Goal: Task Accomplishment & Management: Complete application form

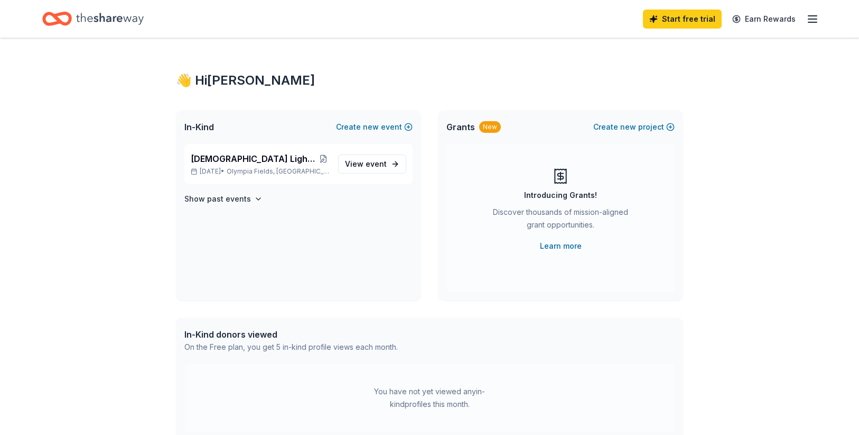
click at [286, 127] on div "In-Kind Create new event" at bounding box center [298, 127] width 245 height 34
click at [262, 159] on span "[DEMOGRAPHIC_DATA] Lights - A Red Carpet Affair" at bounding box center [254, 158] width 126 height 13
click at [257, 161] on span "[DEMOGRAPHIC_DATA] Lights - A Red Carpet Affair" at bounding box center [254, 158] width 126 height 13
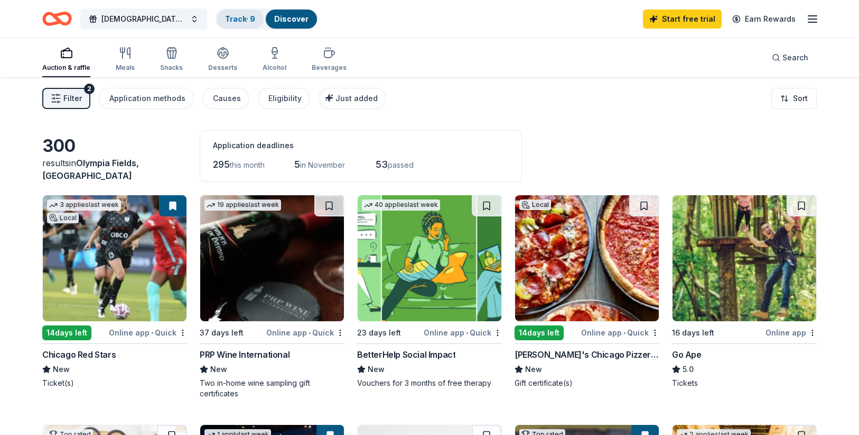
click at [243, 14] on link "Track · 9" at bounding box center [240, 18] width 30 height 9
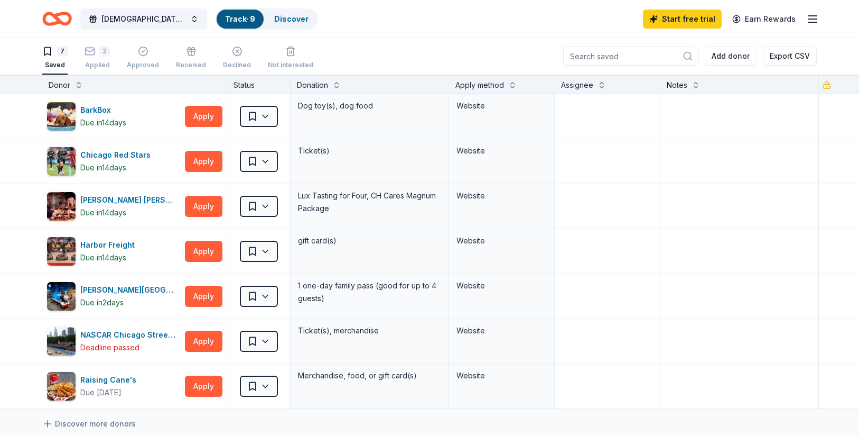
click at [61, 61] on div "Saved" at bounding box center [54, 65] width 25 height 8
click at [48, 54] on icon "button" at bounding box center [47, 52] width 6 height 8
click at [87, 49] on icon "button" at bounding box center [90, 52] width 11 height 11
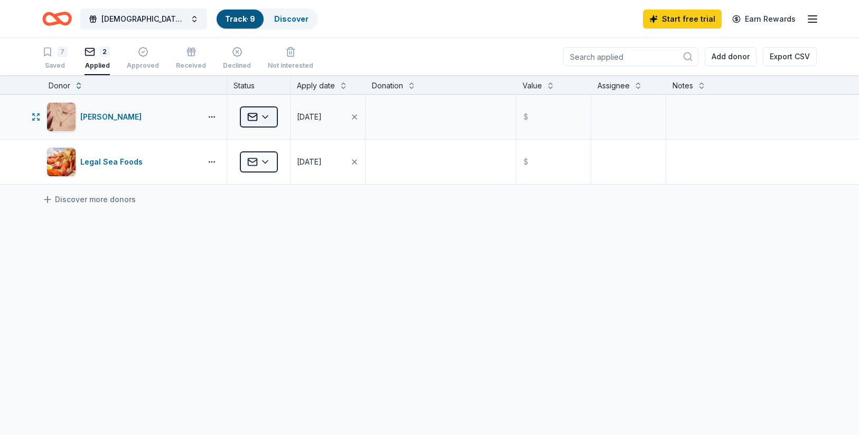
click at [267, 117] on html "Franciscan Lights - A Red Carpet Affair Track · 9 Discover Start free trial Ear…" at bounding box center [429, 217] width 859 height 435
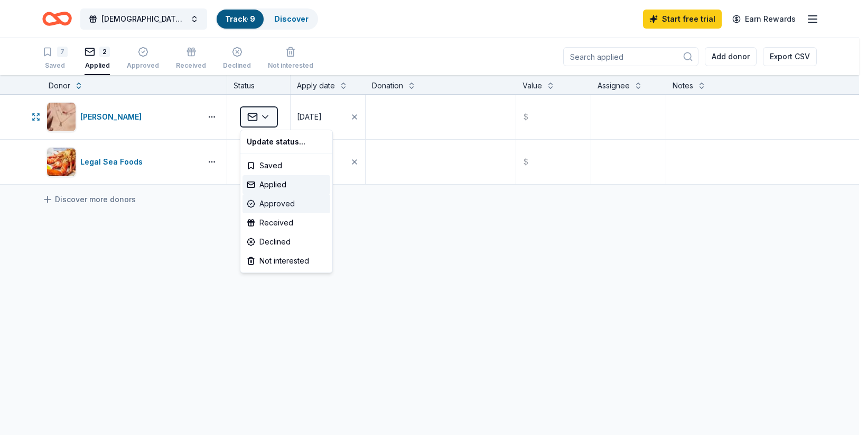
click at [277, 204] on div "Approved" at bounding box center [287, 203] width 88 height 19
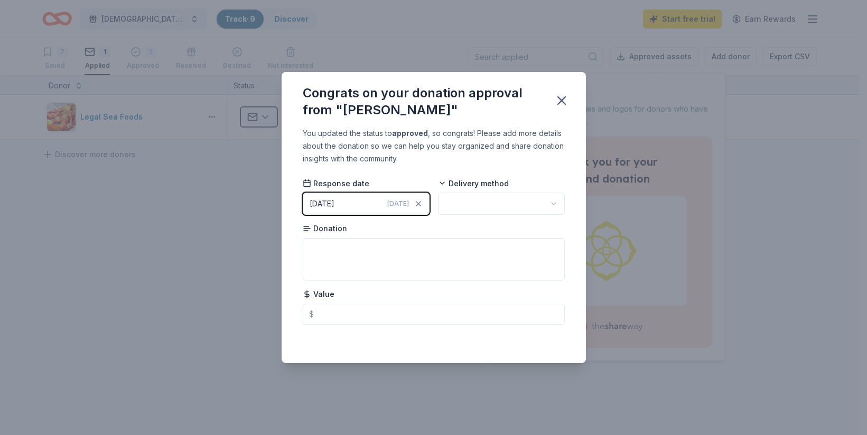
click at [359, 204] on button "10/01/2025 Today" at bounding box center [366, 203] width 127 height 22
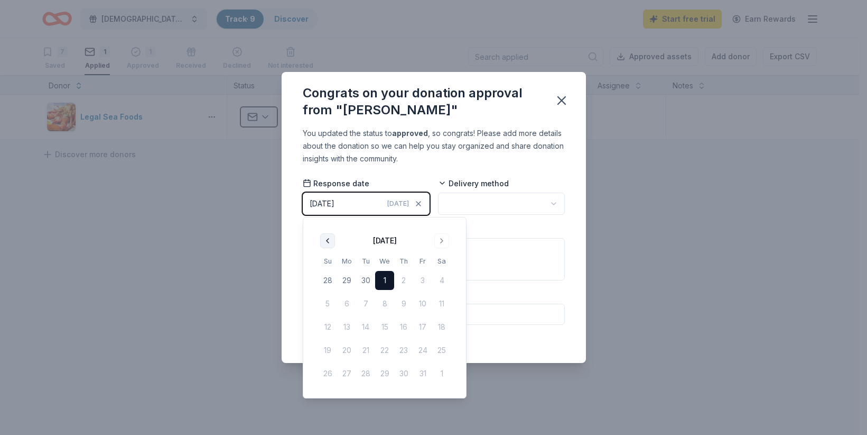
click at [326, 243] on button "Go to previous month" at bounding box center [327, 240] width 15 height 15
click at [387, 351] on button "24" at bounding box center [384, 349] width 19 height 19
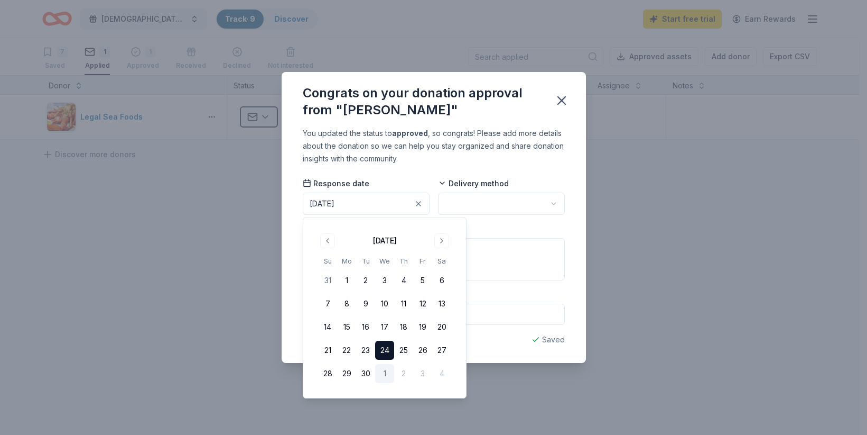
click at [554, 199] on html "Franciscan Lights - A Red Carpet Affair Track · 9 Discover Start free trial Ear…" at bounding box center [433, 217] width 867 height 435
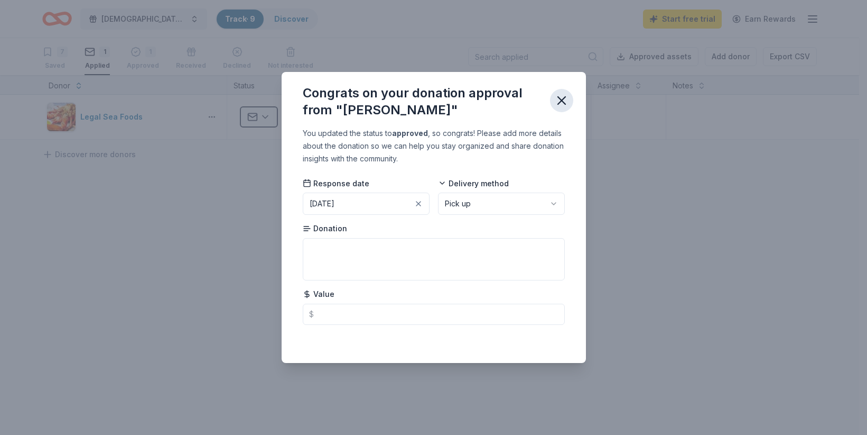
click at [562, 100] on icon "button" at bounding box center [561, 100] width 7 height 7
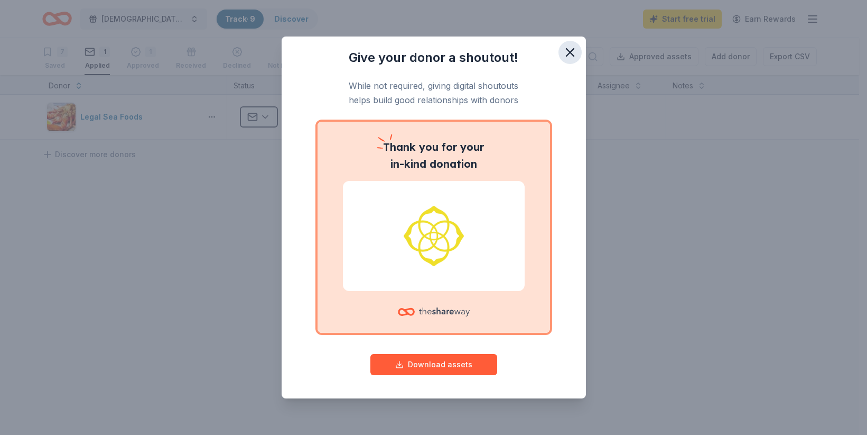
click at [575, 53] on icon "button" at bounding box center [570, 52] width 15 height 15
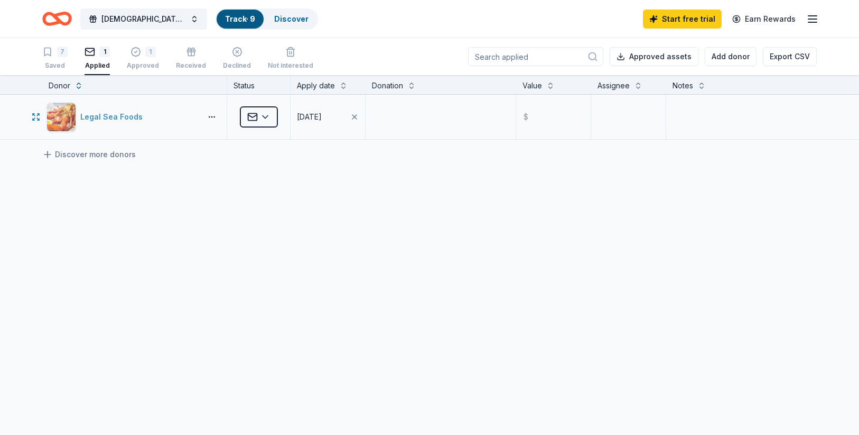
click at [112, 116] on div "Legal Sea Foods" at bounding box center [113, 116] width 67 height 13
click at [284, 16] on link "Discover" at bounding box center [291, 18] width 34 height 9
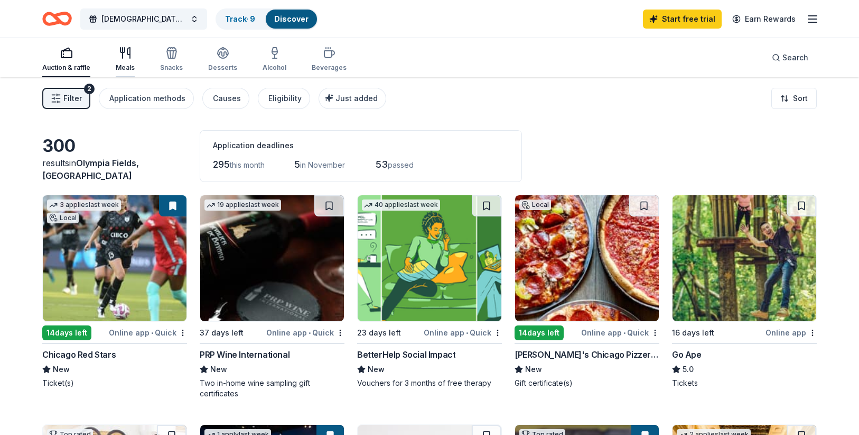
click at [126, 56] on icon "button" at bounding box center [125, 53] width 13 height 13
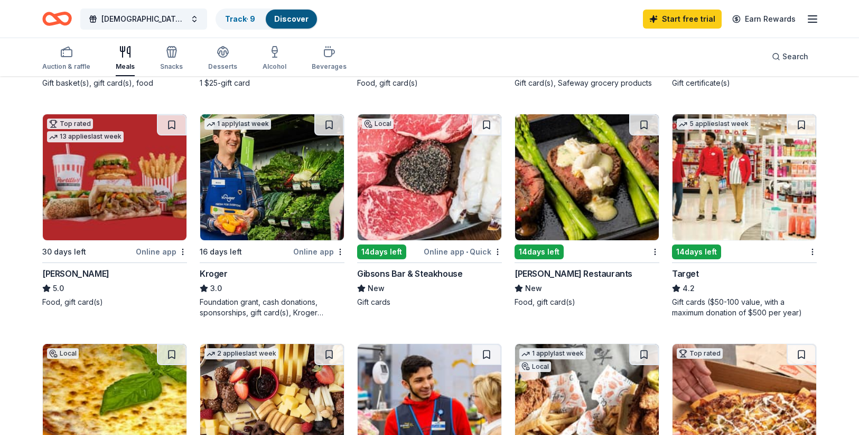
scroll to position [529, 0]
click at [790, 56] on span "Search" at bounding box center [796, 56] width 26 height 13
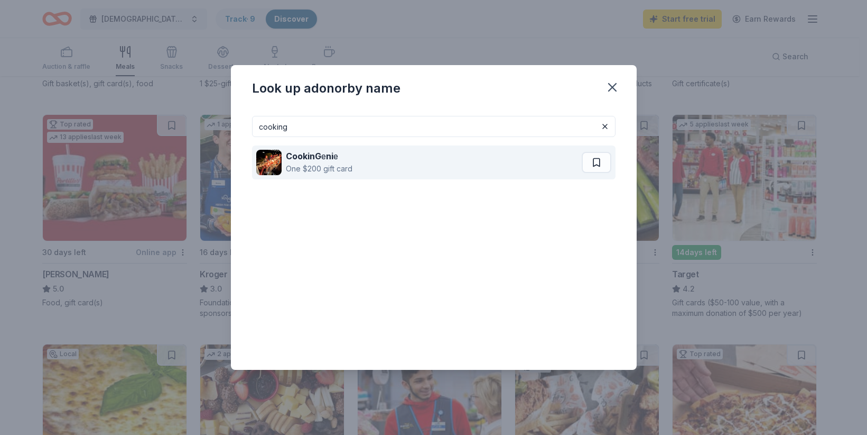
type input "cooking"
click at [303, 160] on strong "CookinG" at bounding box center [303, 156] width 35 height 11
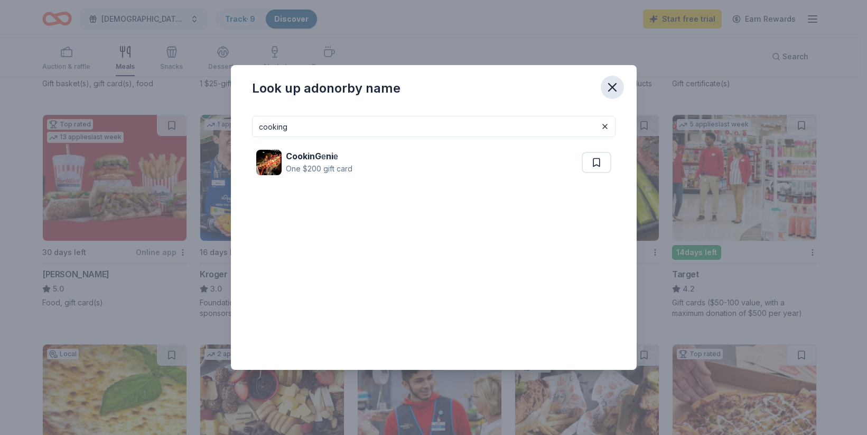
click at [614, 81] on icon "button" at bounding box center [612, 87] width 15 height 15
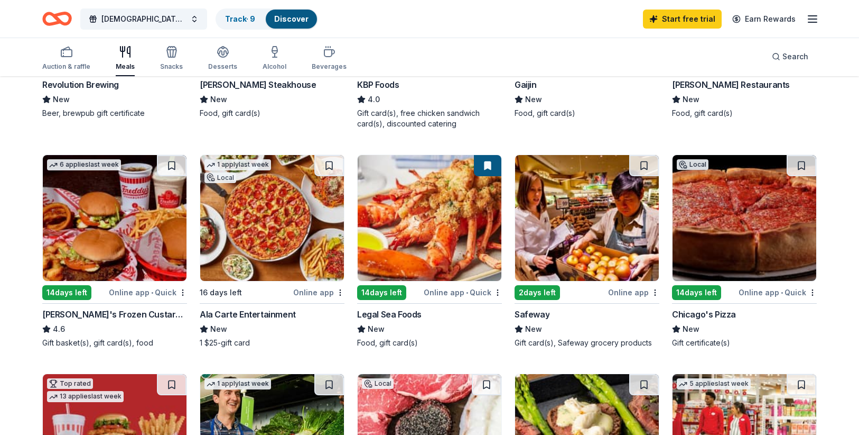
scroll to position [264, 0]
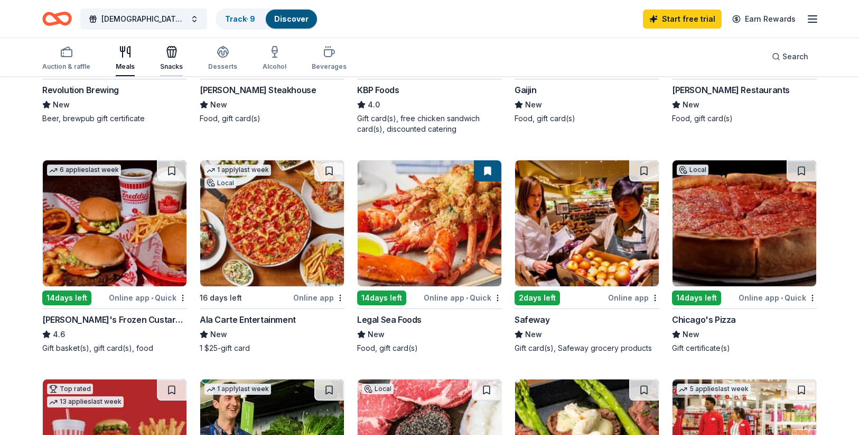
click at [170, 57] on icon "button" at bounding box center [172, 53] width 10 height 7
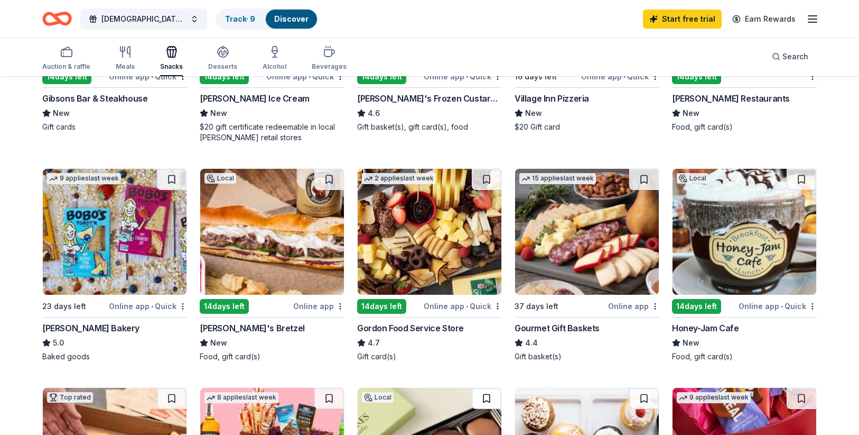
scroll to position [211, 0]
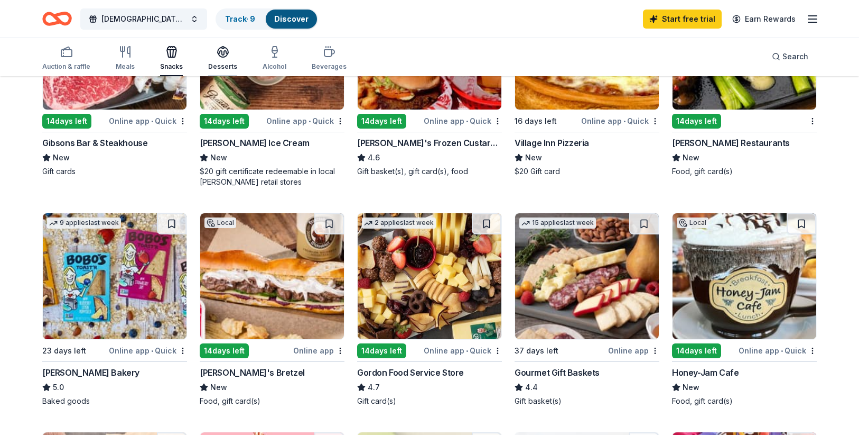
click at [223, 54] on icon "button" at bounding box center [223, 51] width 13 height 13
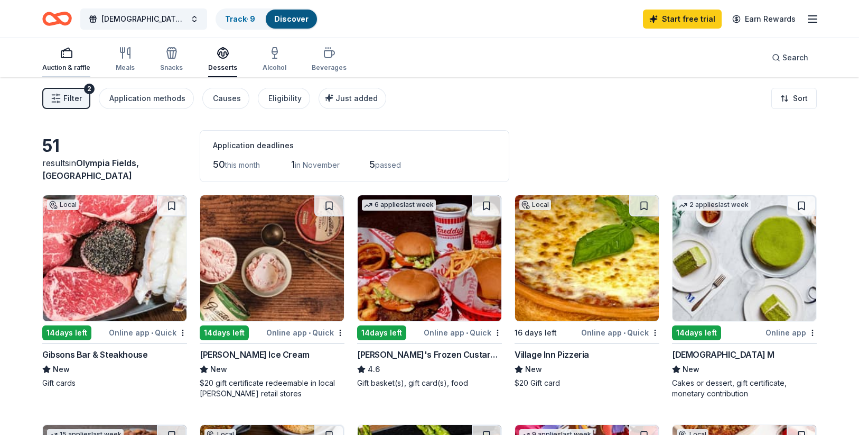
click at [66, 64] on div "Auction & raffle" at bounding box center [66, 67] width 48 height 8
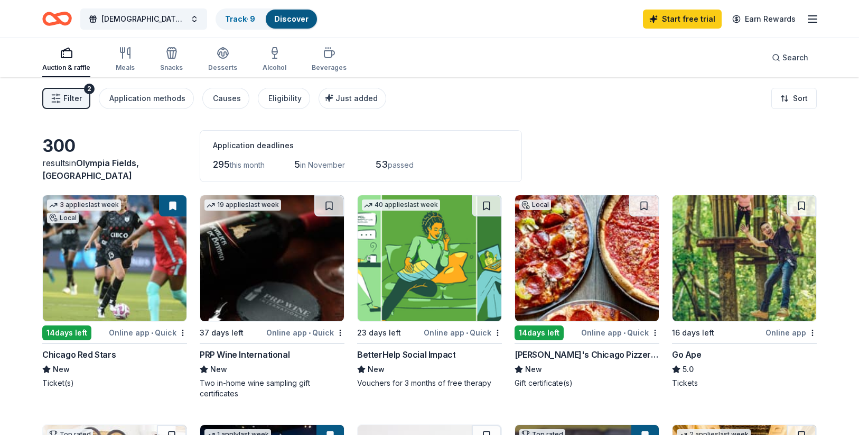
click at [66, 93] on span "Filter" at bounding box center [72, 98] width 19 height 13
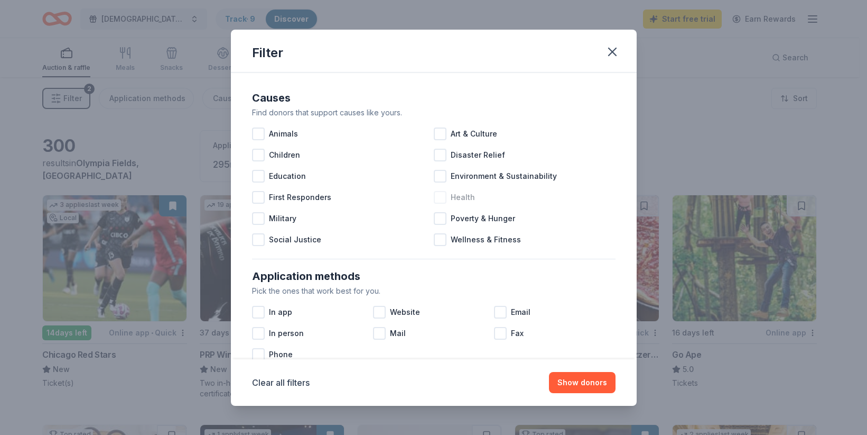
click at [435, 196] on div at bounding box center [440, 197] width 13 height 13
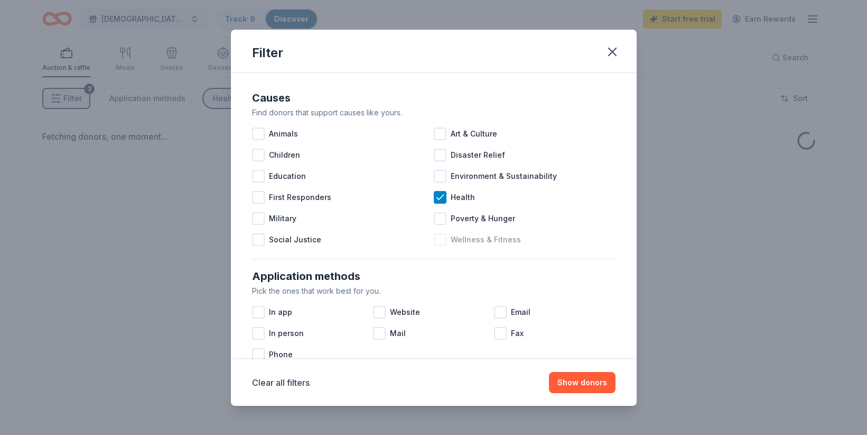
click at [439, 243] on div at bounding box center [440, 239] width 13 height 13
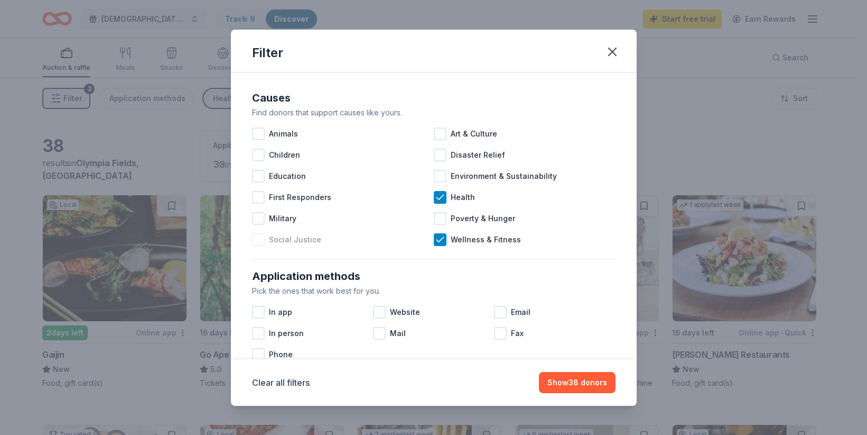
click at [257, 238] on div at bounding box center [258, 239] width 13 height 13
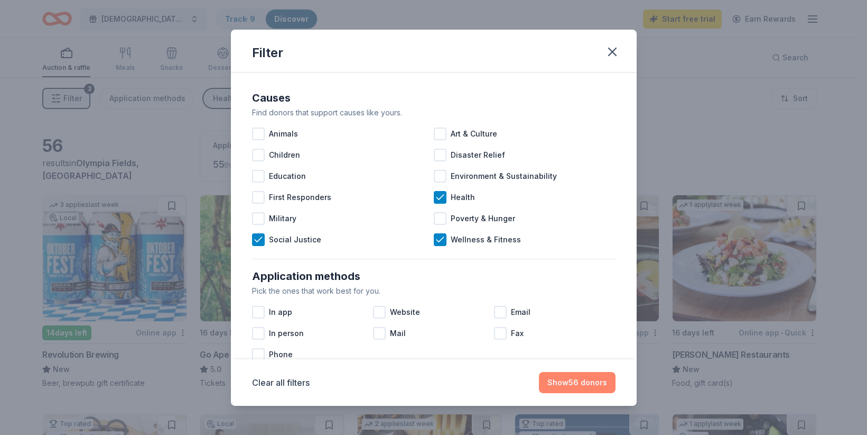
click at [567, 382] on button "Show 56 donors" at bounding box center [577, 382] width 77 height 21
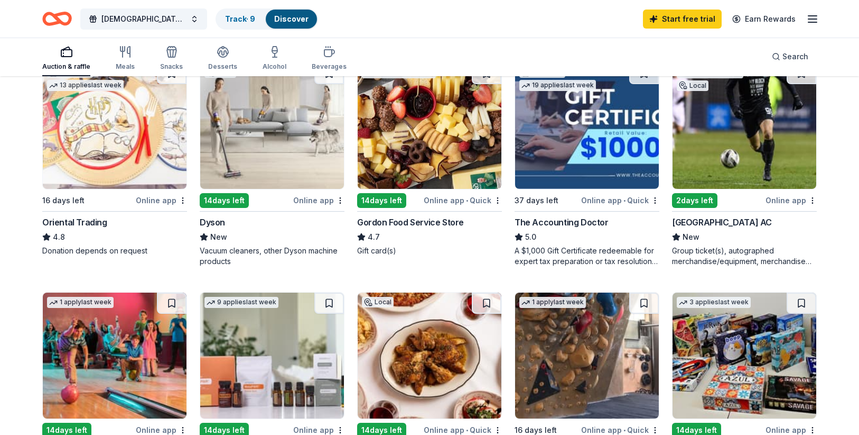
scroll to position [370, 0]
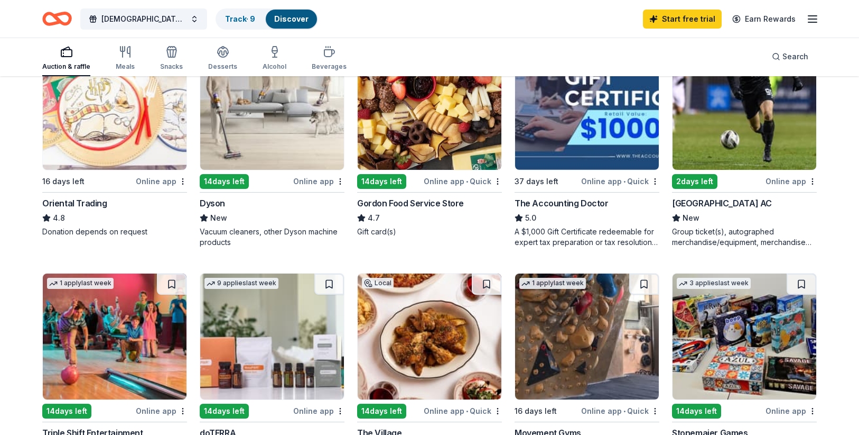
click at [241, 147] on img at bounding box center [272, 107] width 144 height 126
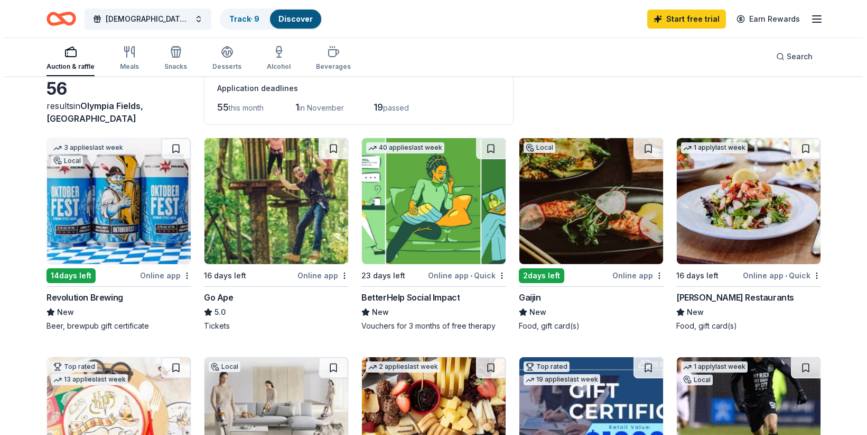
scroll to position [0, 0]
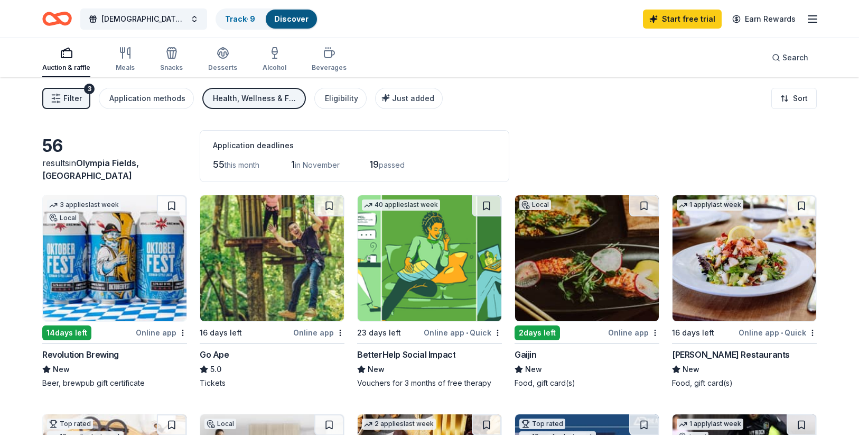
click at [70, 98] on span "Filter" at bounding box center [72, 98] width 19 height 13
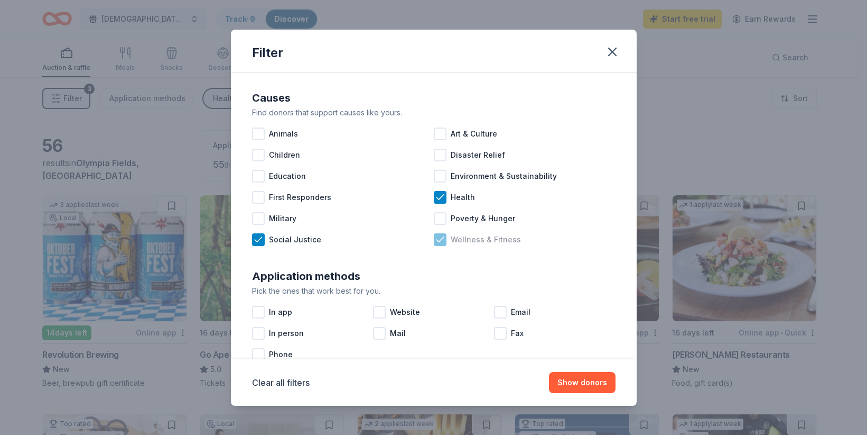
drag, startPoint x: 439, startPoint y: 195, endPoint x: 438, endPoint y: 238, distance: 43.9
click at [439, 196] on icon at bounding box center [440, 197] width 7 height 5
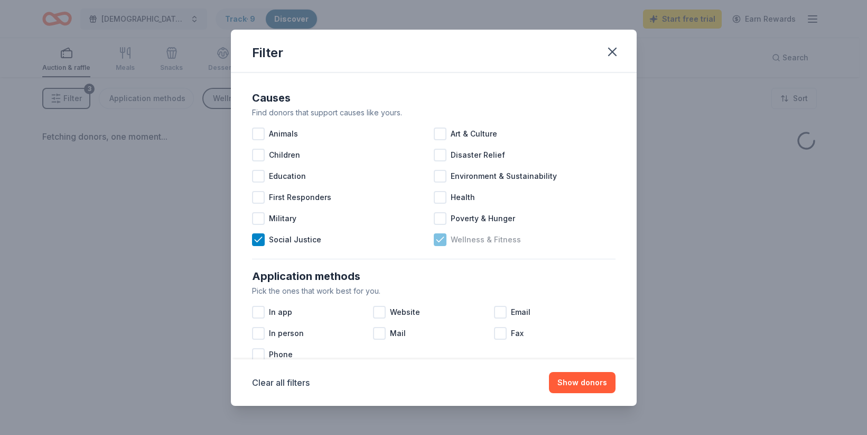
click at [437, 238] on icon at bounding box center [440, 239] width 7 height 5
click at [256, 238] on icon at bounding box center [258, 239] width 11 height 11
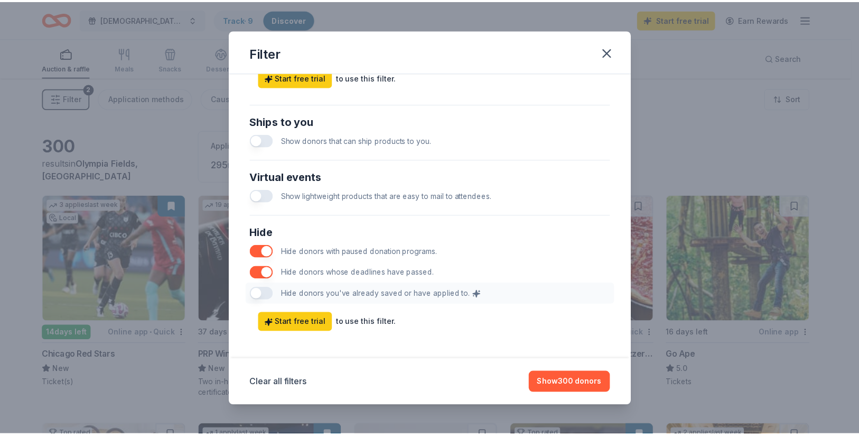
scroll to position [482, 0]
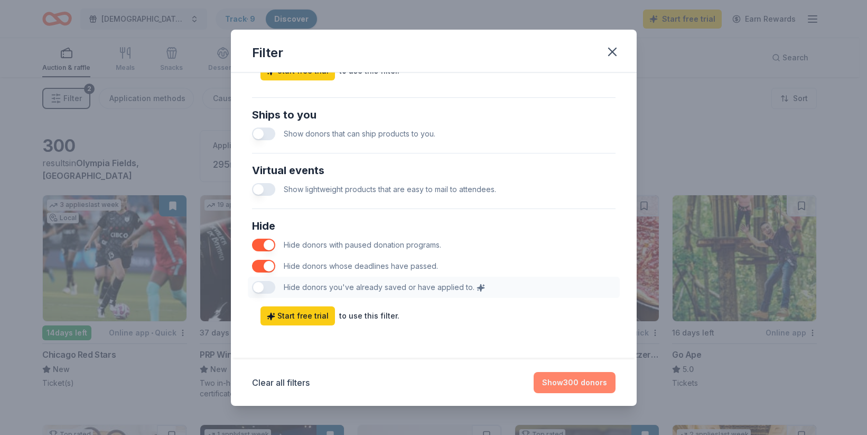
click at [580, 381] on button "Show 300 donors" at bounding box center [575, 382] width 82 height 21
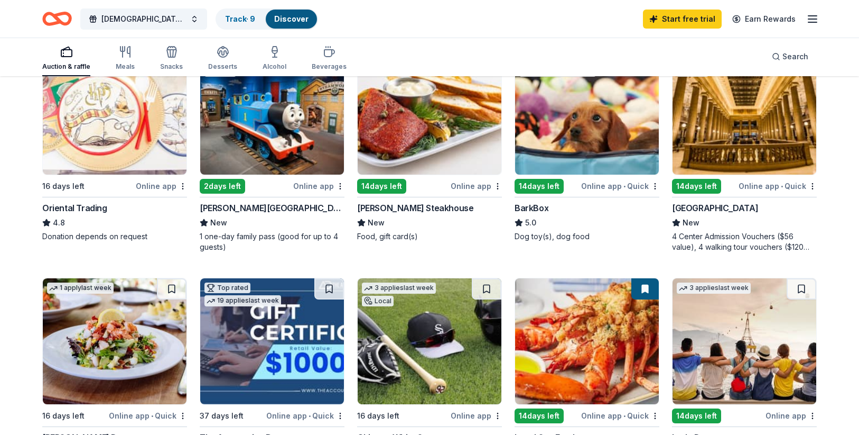
scroll to position [476, 0]
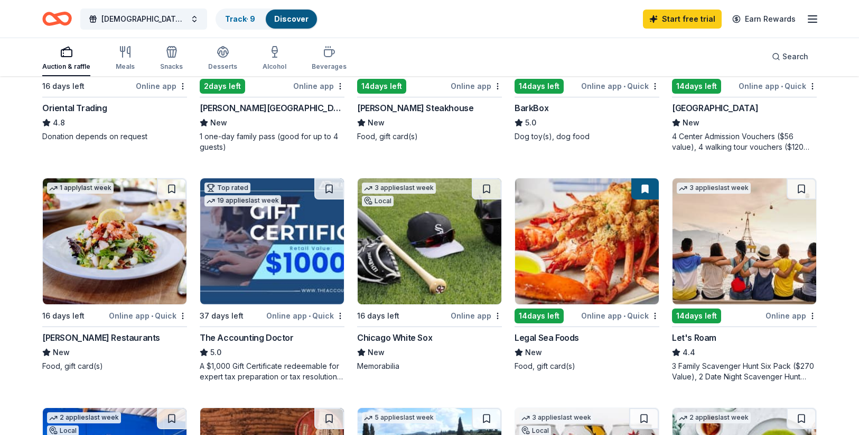
click at [417, 279] on img at bounding box center [430, 241] width 144 height 126
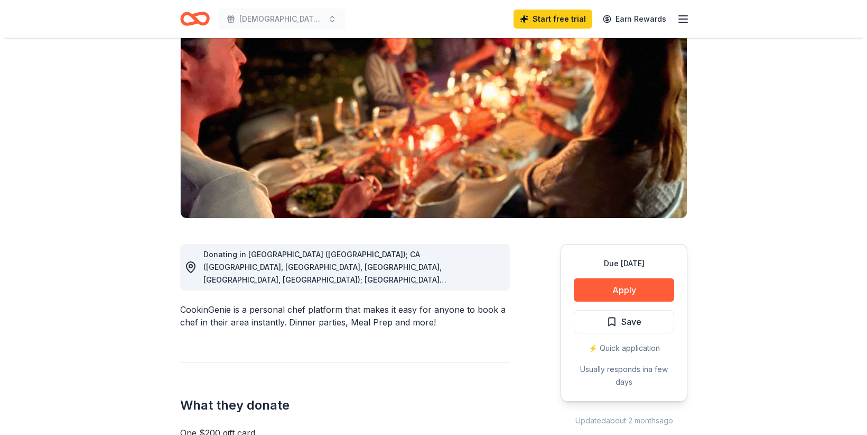
scroll to position [106, 0]
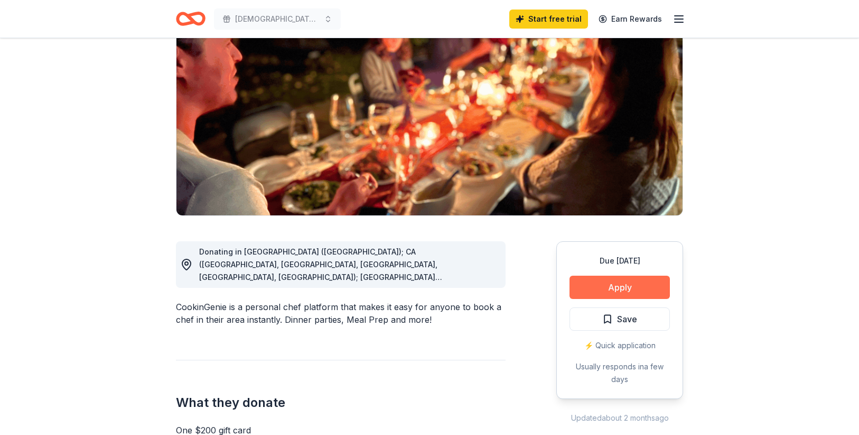
click at [623, 285] on button "Apply" at bounding box center [620, 286] width 100 height 23
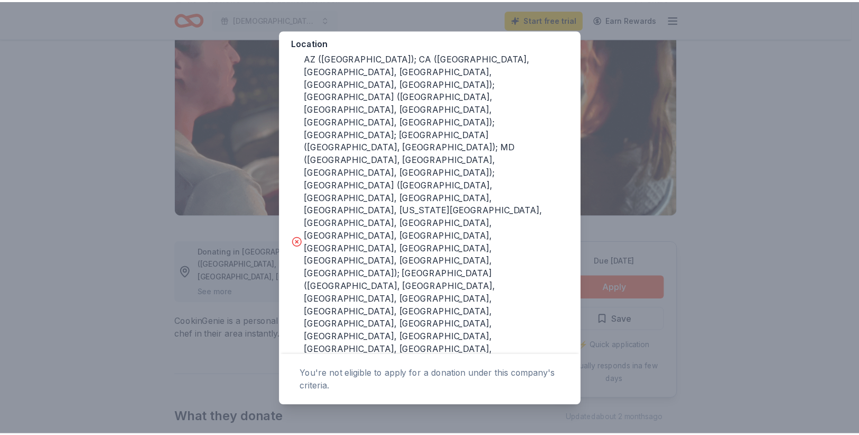
scroll to position [199, 0]
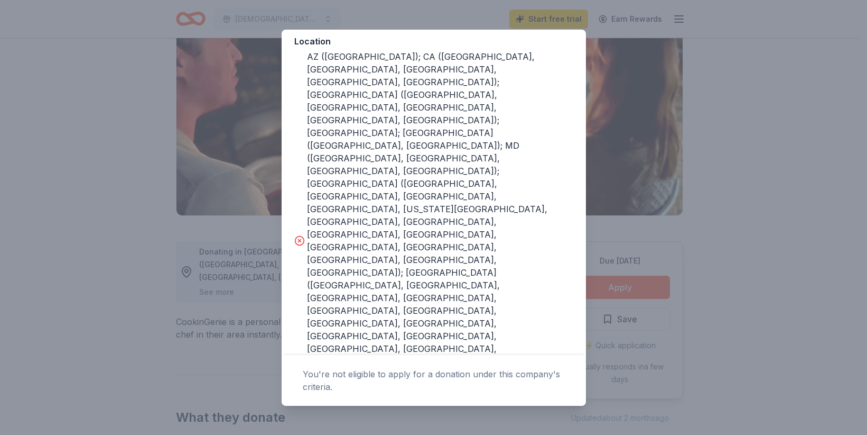
click at [720, 148] on div "Donor Program Requirements The following requirements may not be met: This comp…" at bounding box center [433, 217] width 867 height 435
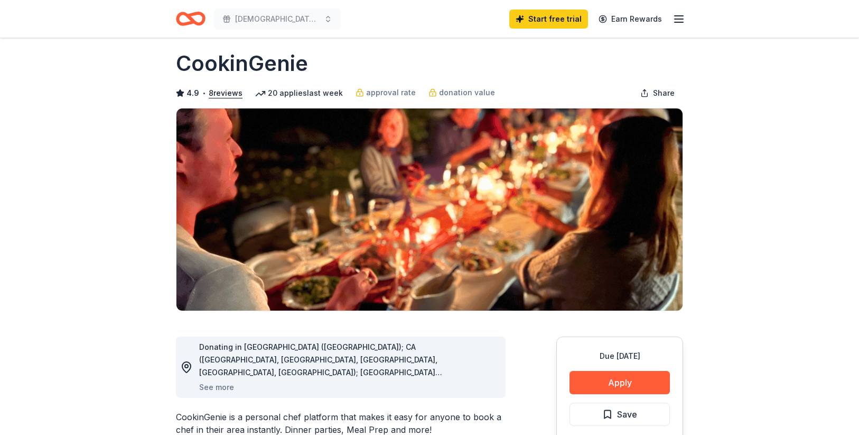
scroll to position [0, 0]
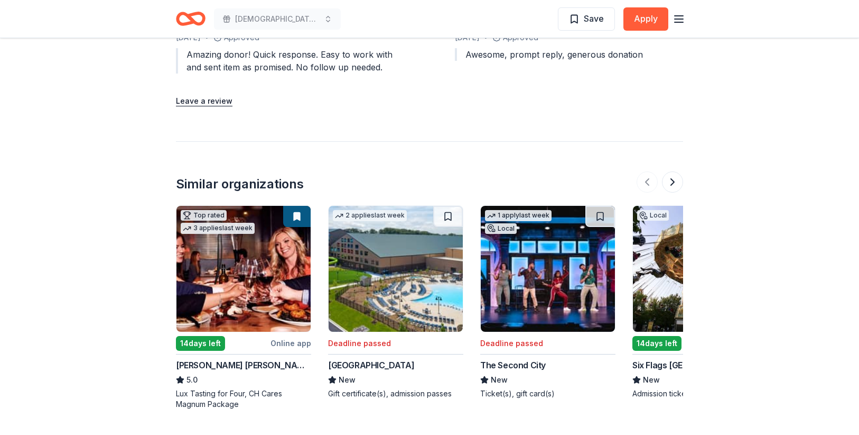
scroll to position [1163, 0]
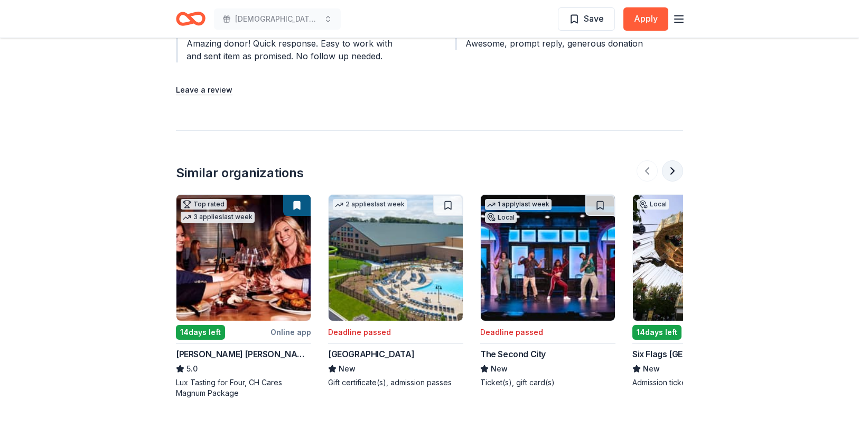
click at [676, 170] on button at bounding box center [672, 170] width 21 height 21
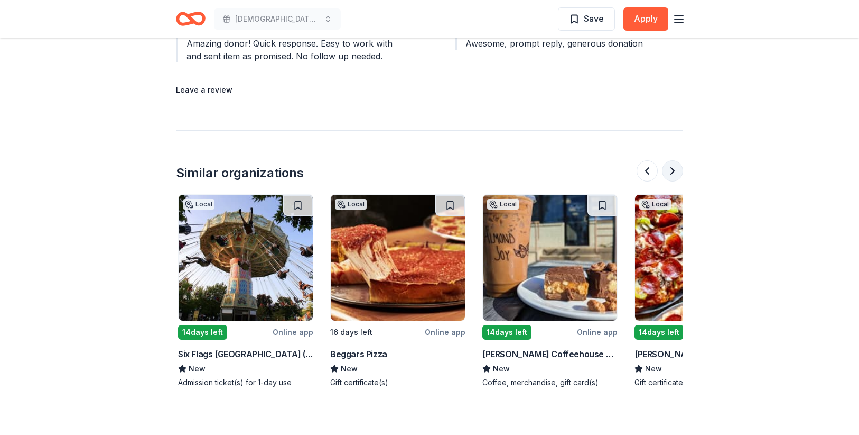
scroll to position [0, 457]
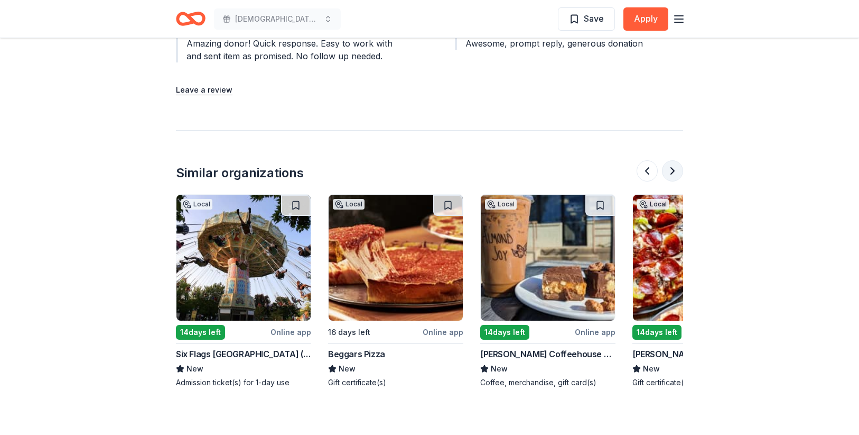
click at [675, 170] on button at bounding box center [672, 170] width 21 height 21
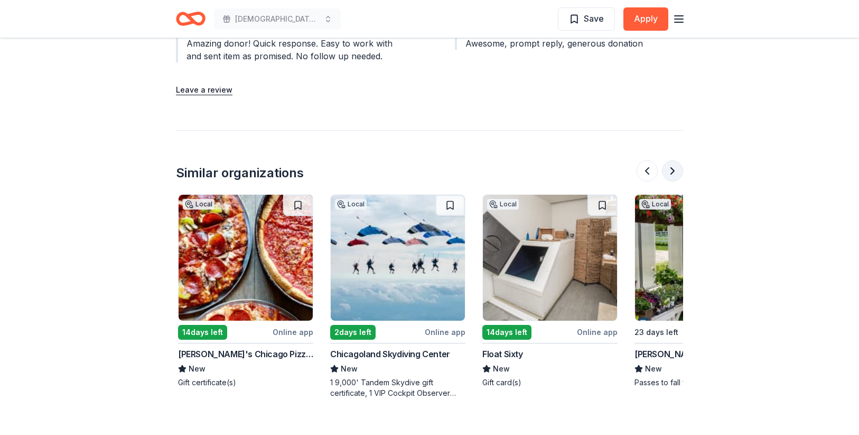
scroll to position [0, 913]
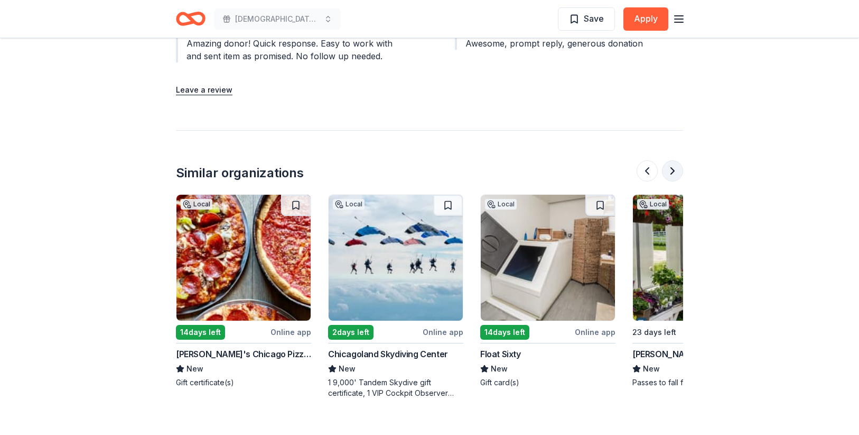
click at [675, 170] on button at bounding box center [672, 170] width 21 height 21
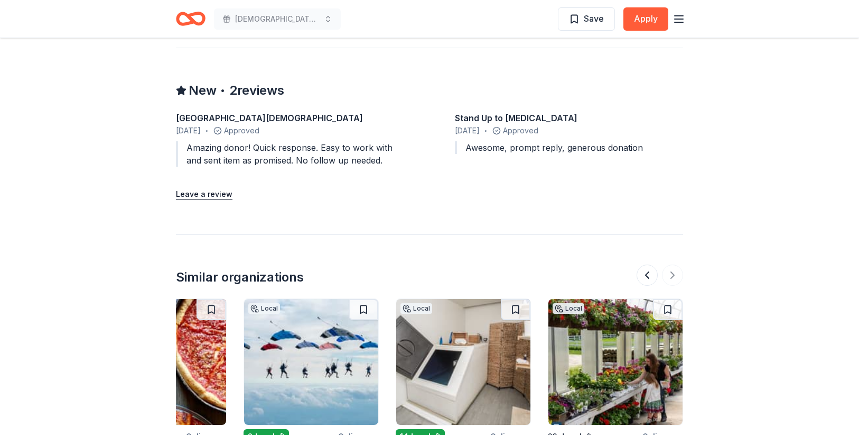
scroll to position [1217, 0]
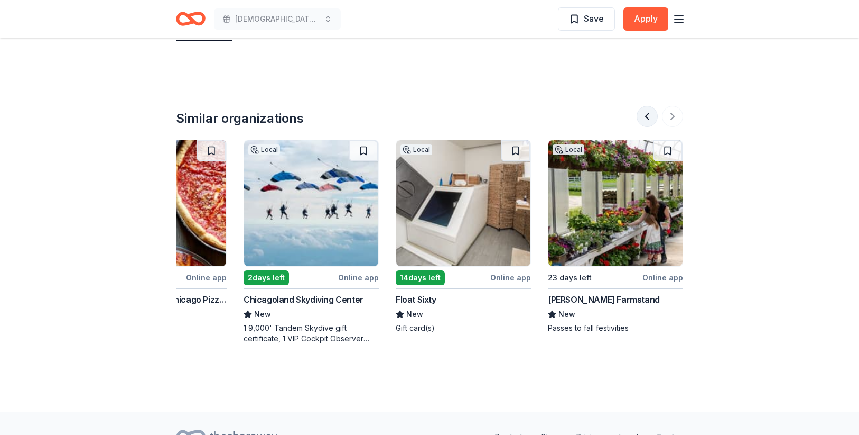
click at [644, 113] on button at bounding box center [647, 116] width 21 height 21
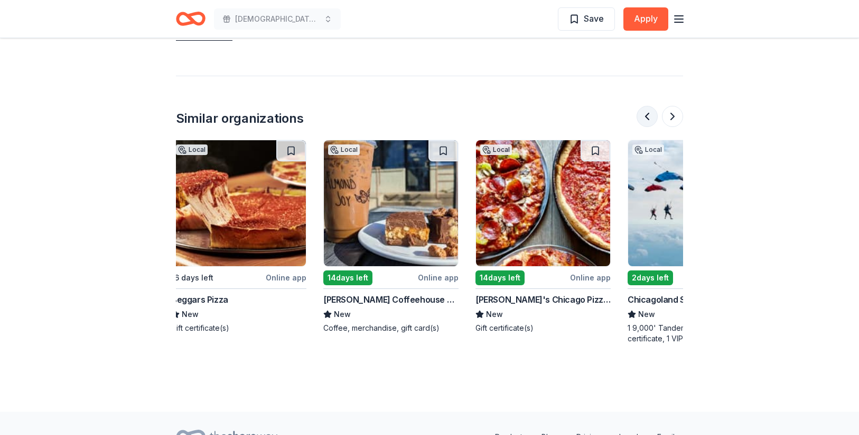
scroll to position [0, 609]
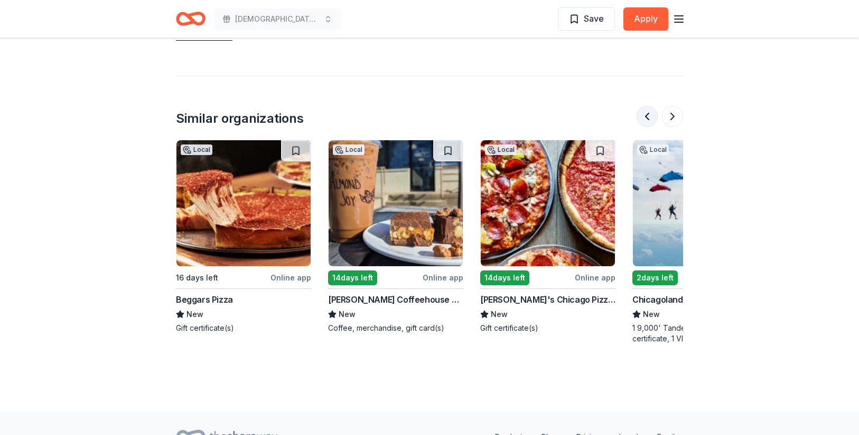
click at [644, 113] on button at bounding box center [647, 116] width 21 height 21
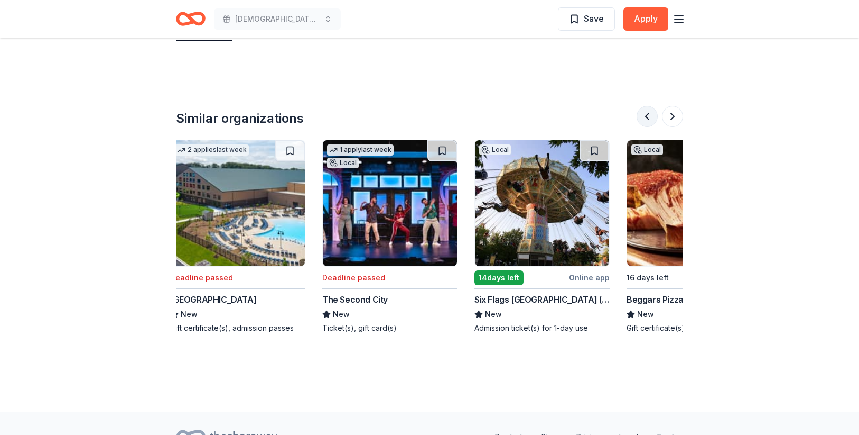
scroll to position [0, 152]
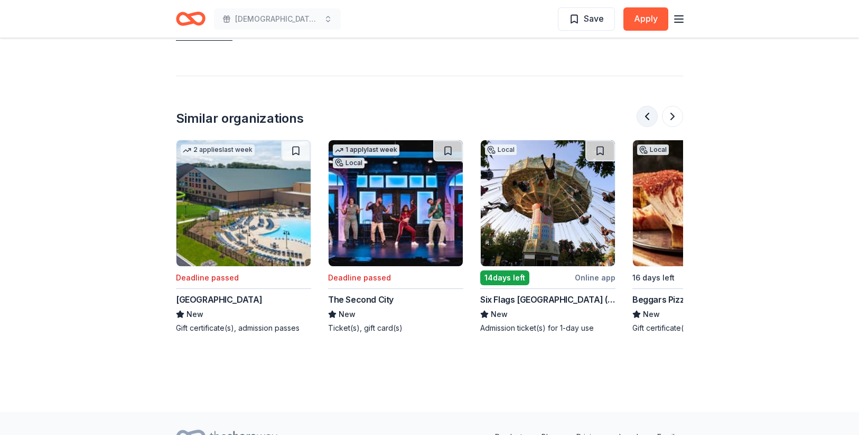
click at [644, 113] on button at bounding box center [647, 116] width 21 height 21
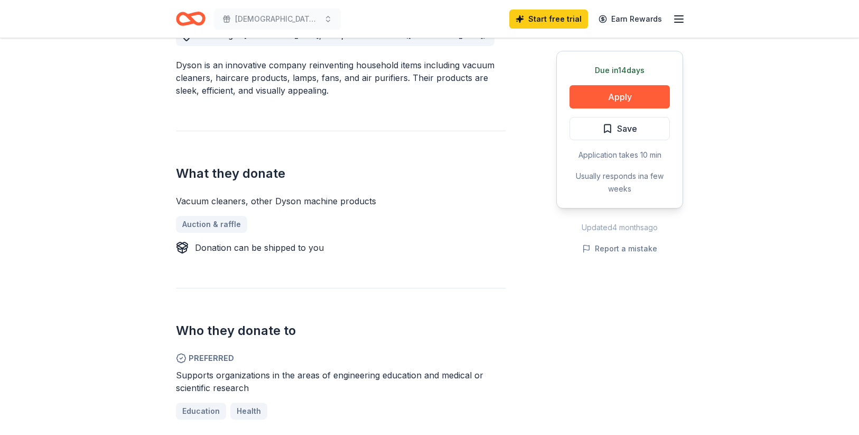
scroll to position [319, 0]
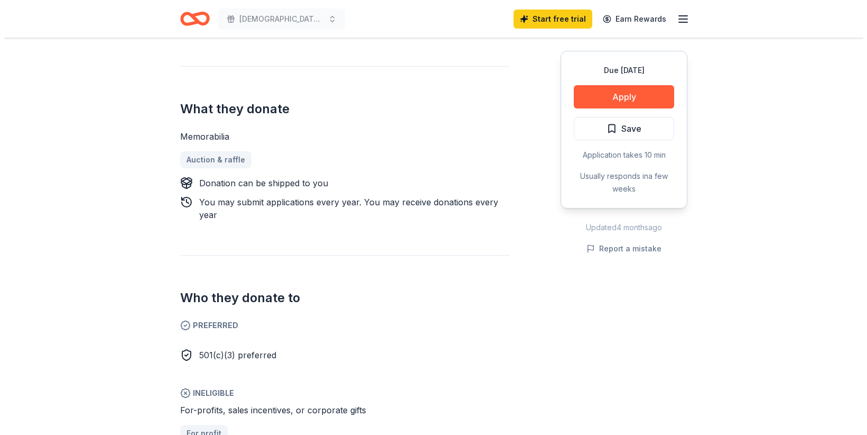
scroll to position [423, 0]
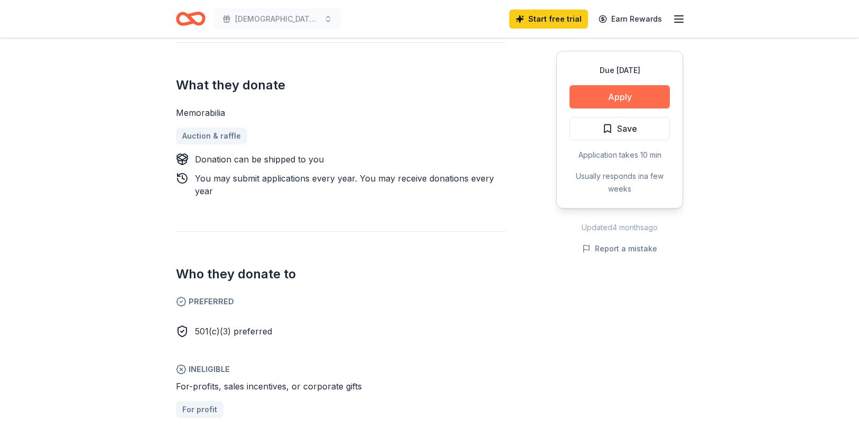
click at [613, 101] on button "Apply" at bounding box center [620, 96] width 100 height 23
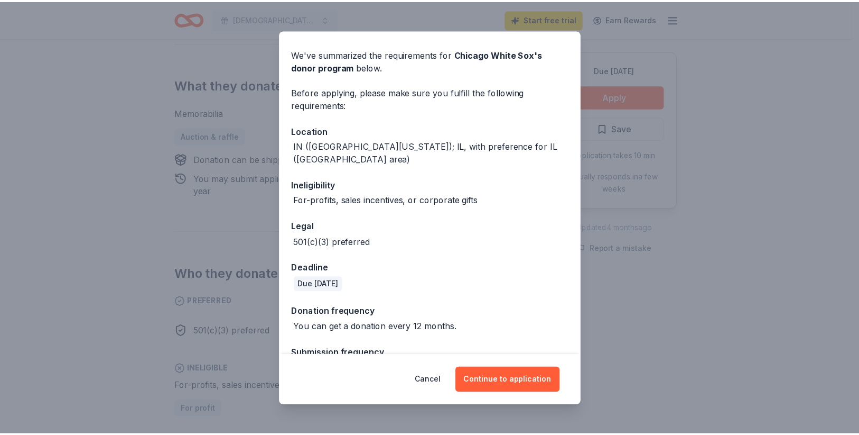
scroll to position [66, 0]
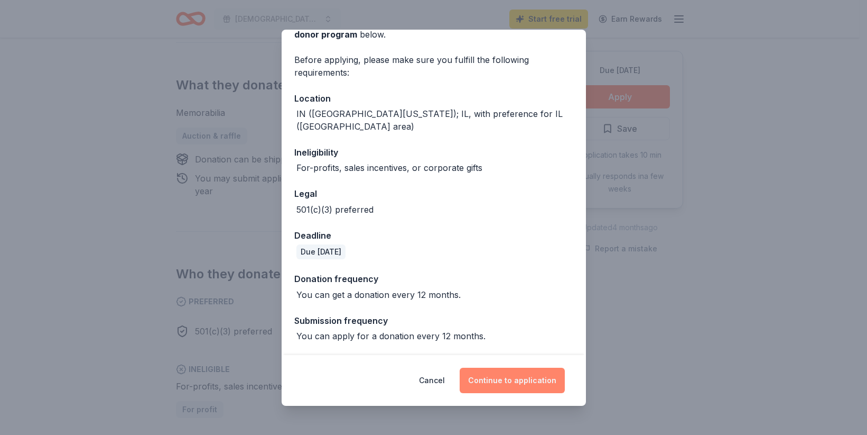
click at [506, 381] on button "Continue to application" at bounding box center [512, 379] width 105 height 25
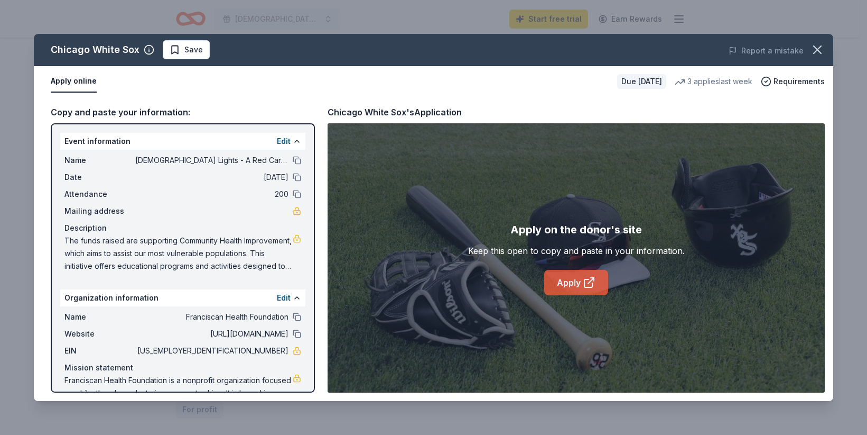
click at [568, 282] on link "Apply" at bounding box center [576, 282] width 64 height 25
click at [817, 49] on icon "button" at bounding box center [817, 49] width 7 height 7
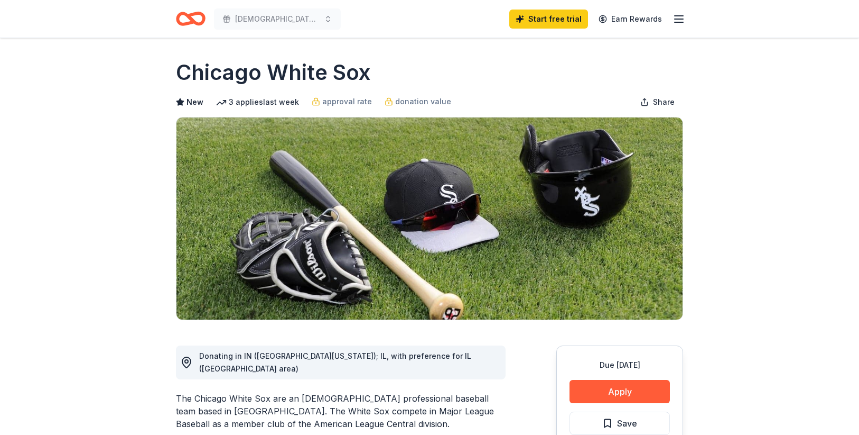
scroll to position [0, 0]
